Goal: Ask a question

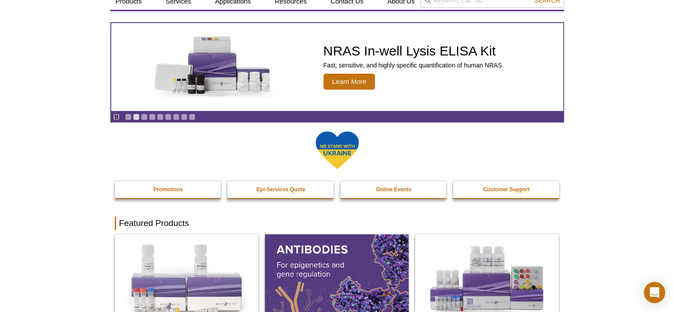
scroll to position [33, 0]
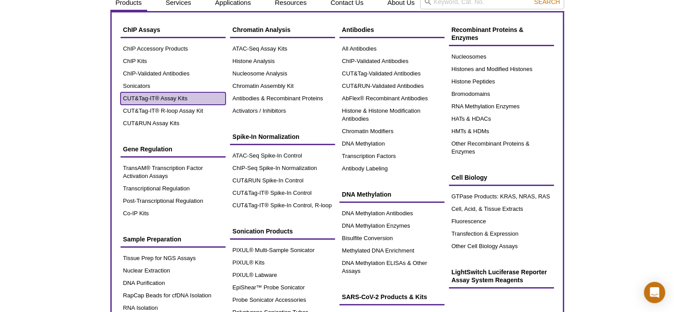
click at [144, 94] on link "CUT&Tag-IT® Assay Kits" at bounding box center [173, 98] width 105 height 12
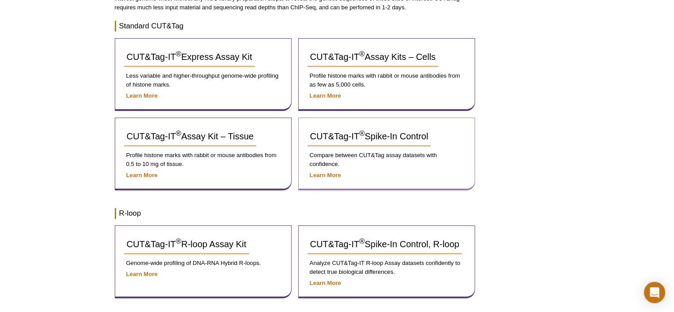
scroll to position [149, 0]
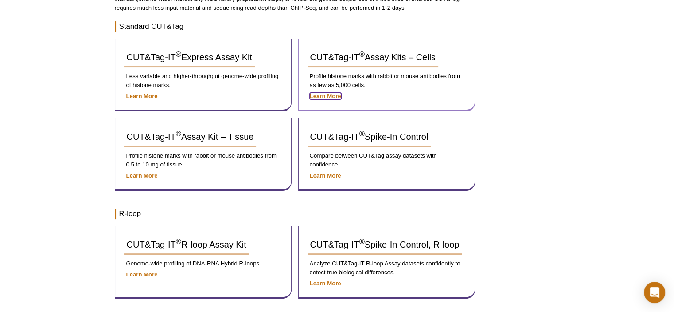
click at [326, 97] on strong "Learn More" at bounding box center [325, 96] width 31 height 7
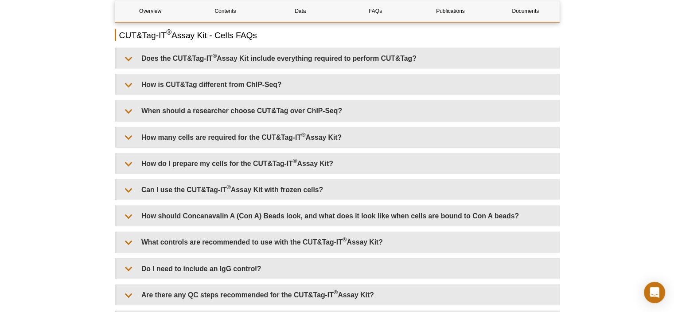
scroll to position [1971, 0]
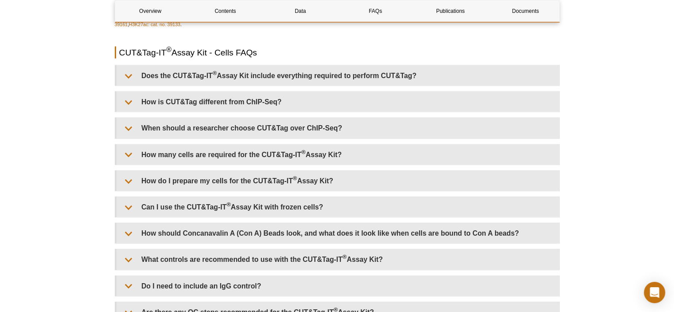
drag, startPoint x: 677, startPoint y: 27, endPoint x: 680, endPoint y: 203, distance: 175.5
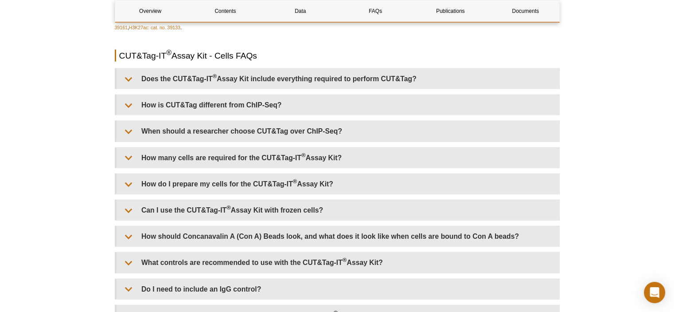
scroll to position [1959, 0]
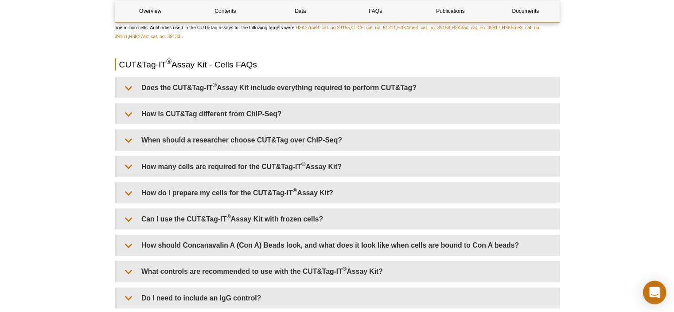
click at [656, 289] on icon "Open Intercom Messenger" at bounding box center [654, 292] width 10 height 12
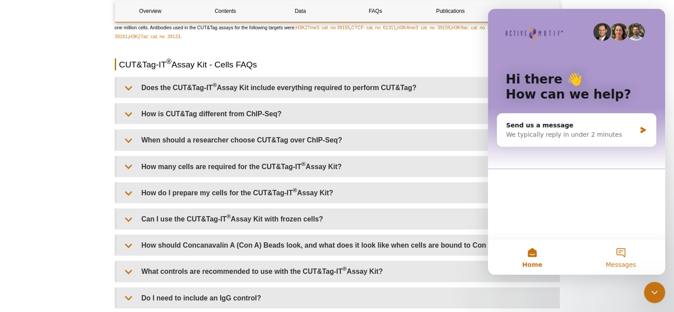
scroll to position [0, 0]
click at [619, 251] on button "Messages" at bounding box center [621, 256] width 89 height 35
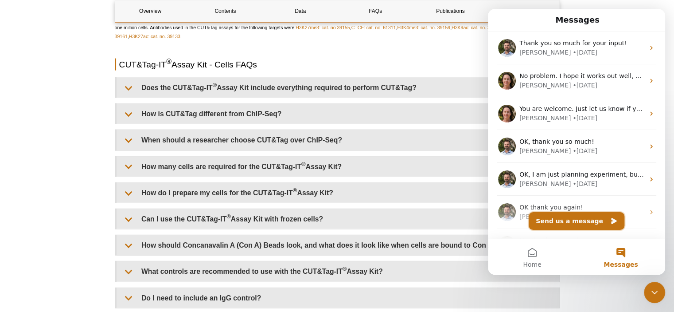
click at [557, 222] on button "Send us a message" at bounding box center [577, 221] width 96 height 18
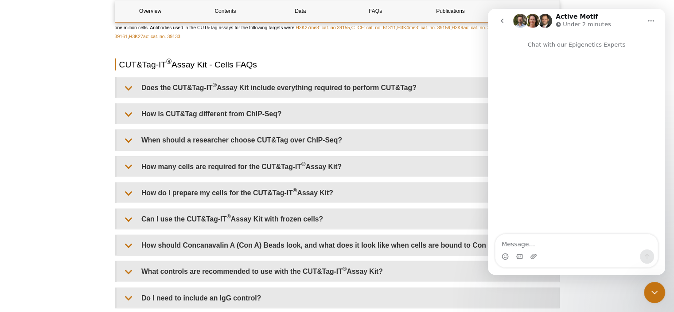
click at [532, 245] on textarea "Message…" at bounding box center [576, 241] width 162 height 15
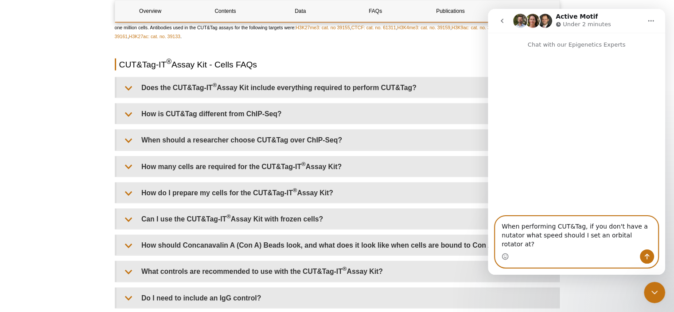
type textarea "When performing CUT&Tag, if you don't have a nutator what speed should I set an…"
click at [650, 254] on icon "Send a message…" at bounding box center [646, 256] width 7 height 7
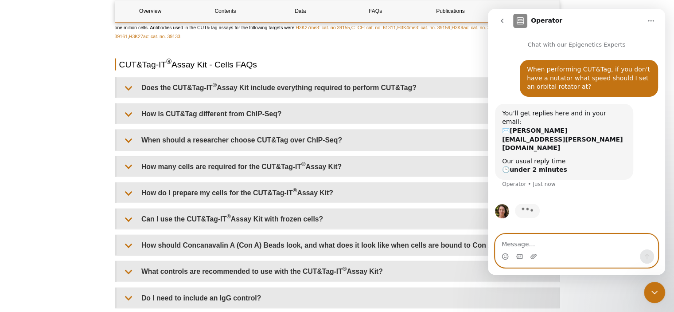
click at [530, 239] on textarea "Message…" at bounding box center [576, 241] width 162 height 15
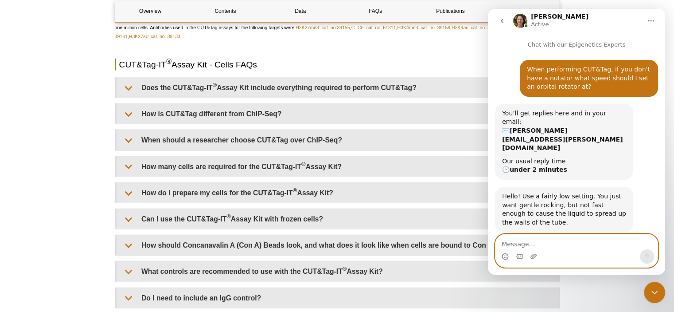
click at [519, 242] on textarea "Message…" at bounding box center [576, 241] width 162 height 15
type textarea "O"
click at [574, 239] on textarea "Message…" at bounding box center [576, 241] width 162 height 15
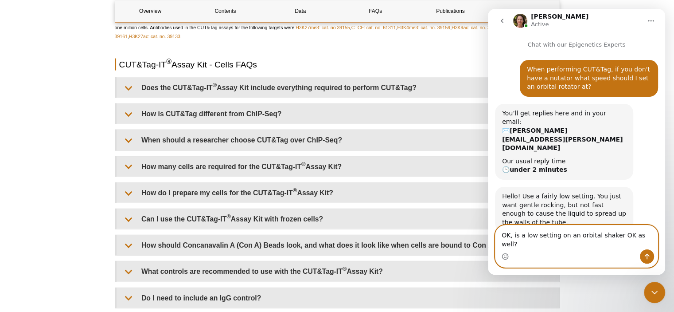
type textarea "OK, is a low setting on an orbital shaker OK as well?"
click at [651, 253] on button "Send a message…" at bounding box center [647, 256] width 14 height 14
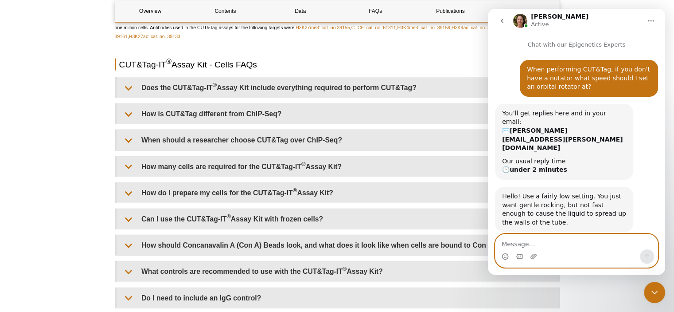
scroll to position [16, 0]
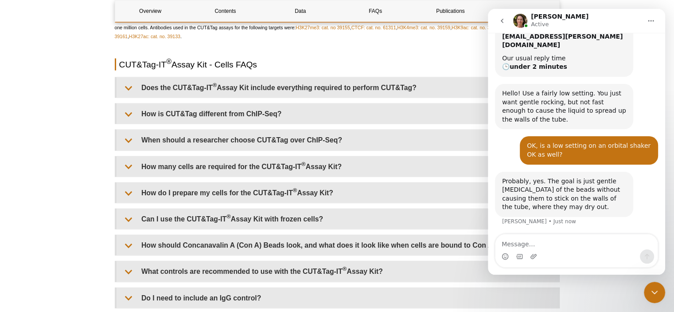
scroll to position [69, 0]
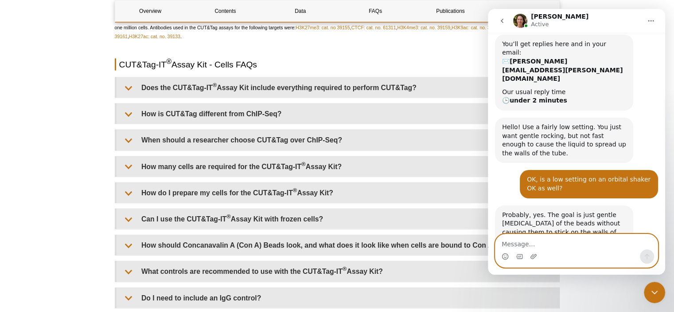
click at [539, 242] on textarea "Message…" at bounding box center [576, 241] width 162 height 15
type textarea "OK, thank you so much for the advice"
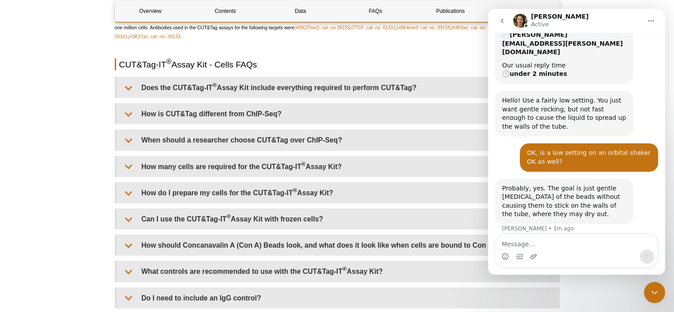
click at [502, 19] on icon "go back" at bounding box center [502, 20] width 7 height 7
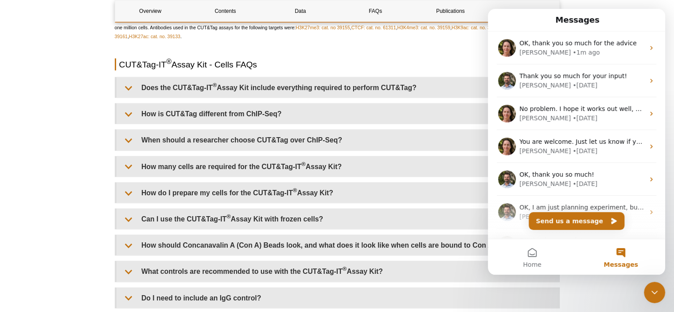
scroll to position [0, 0]
click at [656, 292] on icon "Close Intercom Messenger" at bounding box center [654, 292] width 11 height 11
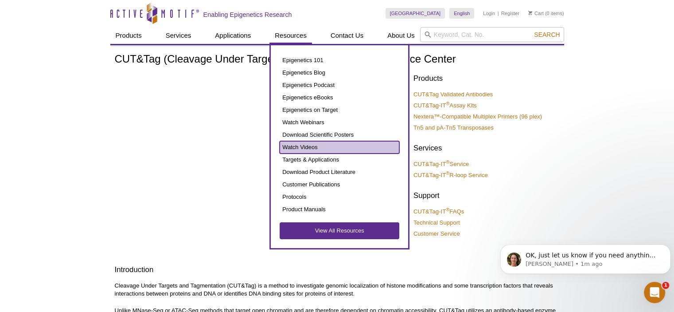
click at [318, 143] on link "Watch Videos" at bounding box center [340, 147] width 120 height 12
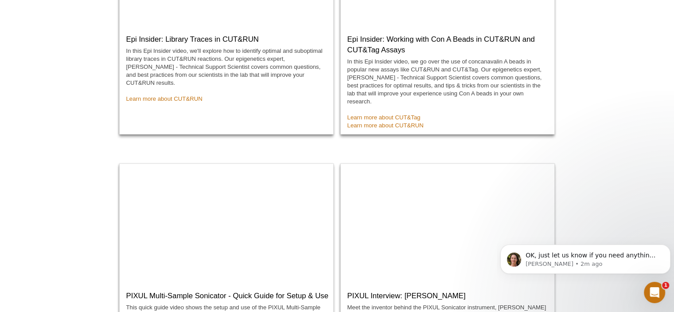
scroll to position [225, 0]
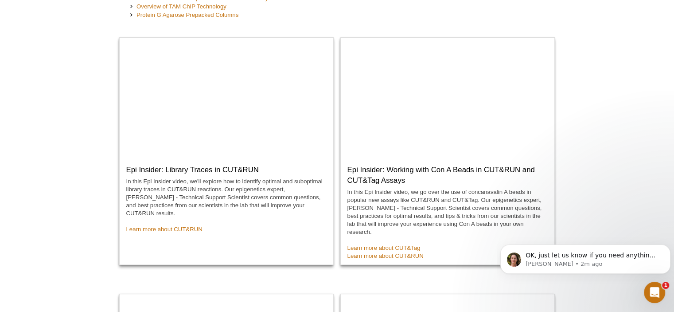
drag, startPoint x: 678, startPoint y: 48, endPoint x: 677, endPoint y: 84, distance: 35.9
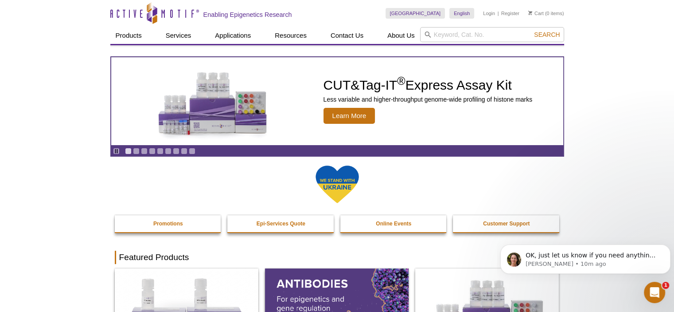
scroll to position [63, 0]
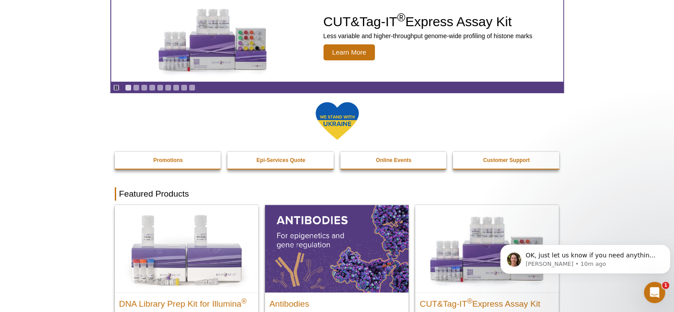
click at [653, 289] on icon "Open Intercom Messenger" at bounding box center [654, 292] width 15 height 15
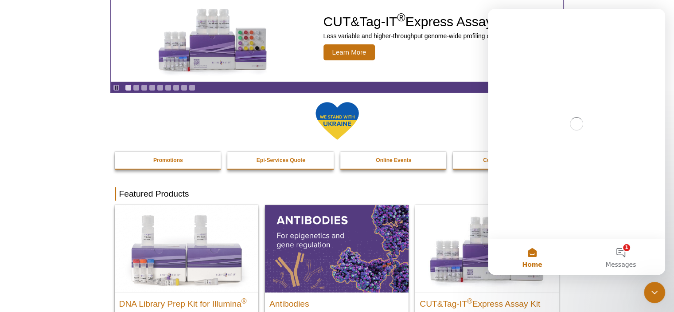
scroll to position [0, 0]
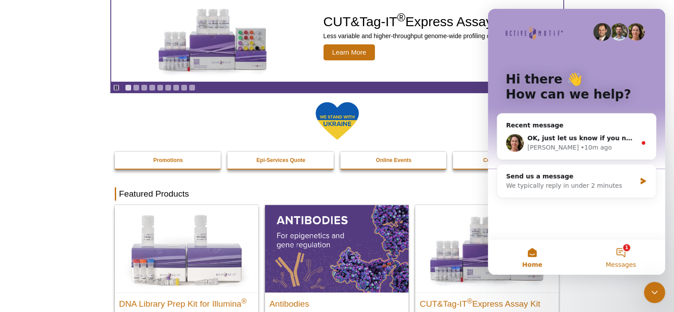
click at [622, 252] on button "1 Messages" at bounding box center [621, 256] width 89 height 35
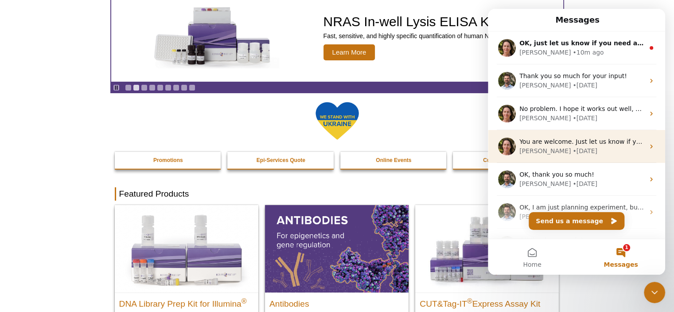
click at [609, 147] on div "[PERSON_NAME] • [DATE]" at bounding box center [581, 150] width 125 height 9
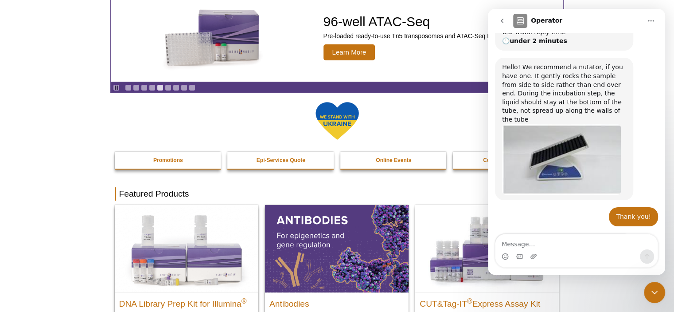
scroll to position [122, 0]
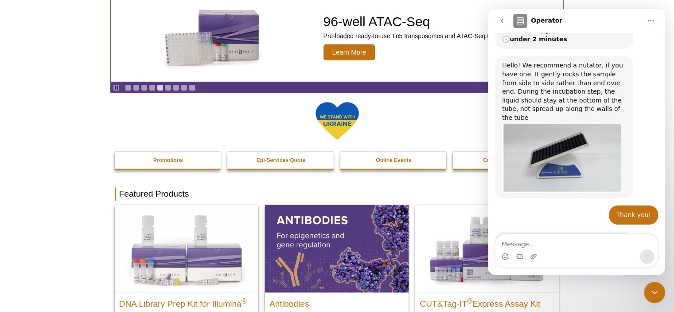
click at [499, 23] on icon "go back" at bounding box center [502, 20] width 7 height 7
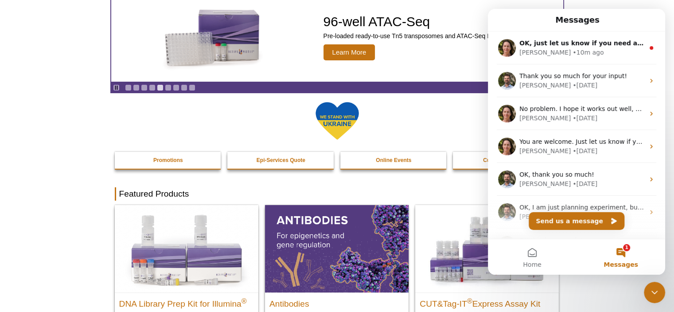
scroll to position [0, 0]
